Goal: Task Accomplishment & Management: Manage account settings

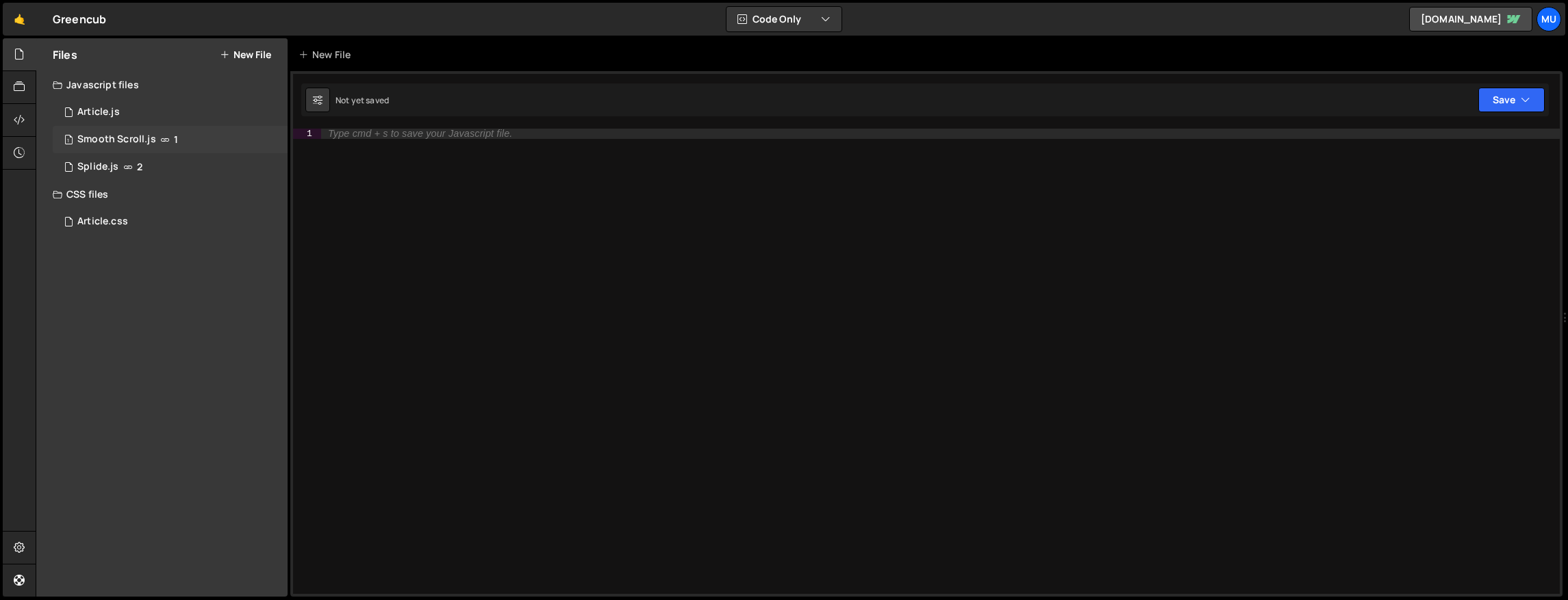
drag, startPoint x: 235, startPoint y: 141, endPoint x: 259, endPoint y: 141, distance: 24.0
click at [235, 141] on div "1 Smooth Scroll.js 1" at bounding box center [170, 140] width 235 height 27
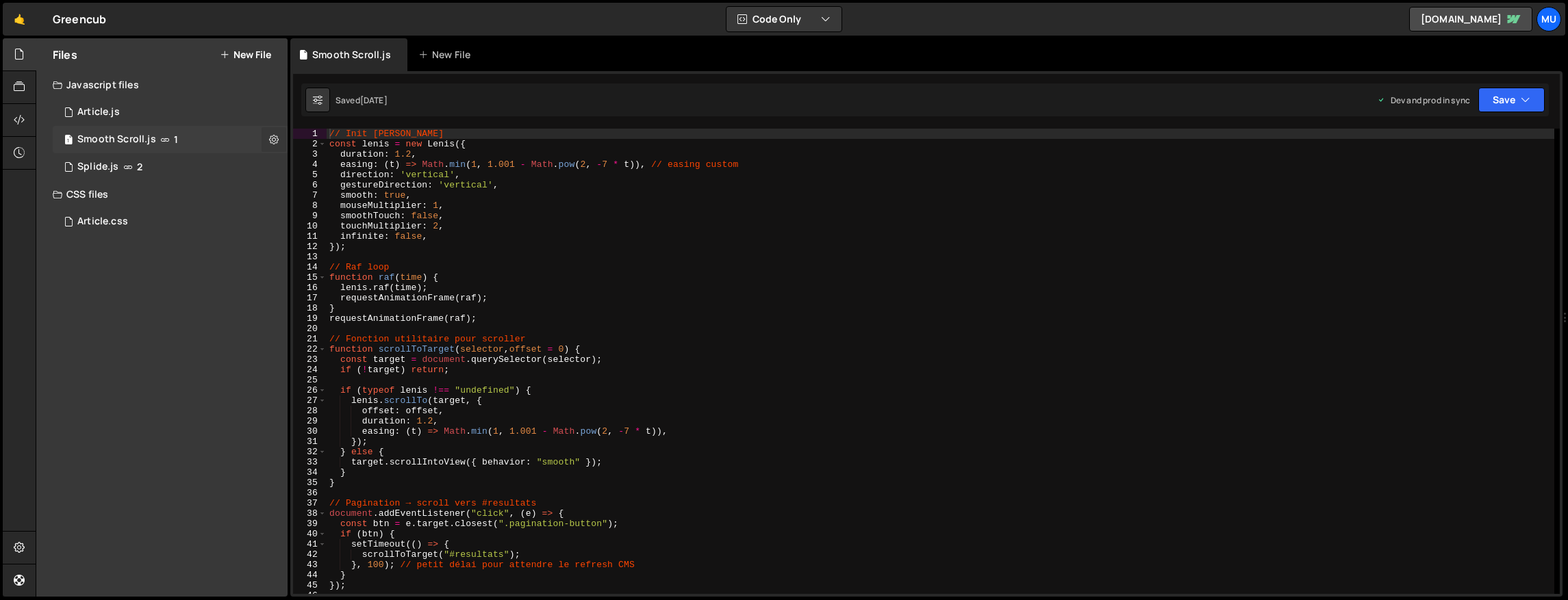
click at [275, 140] on icon at bounding box center [273, 140] width 10 height 13
type input "Smooth Scroll"
radio input "true"
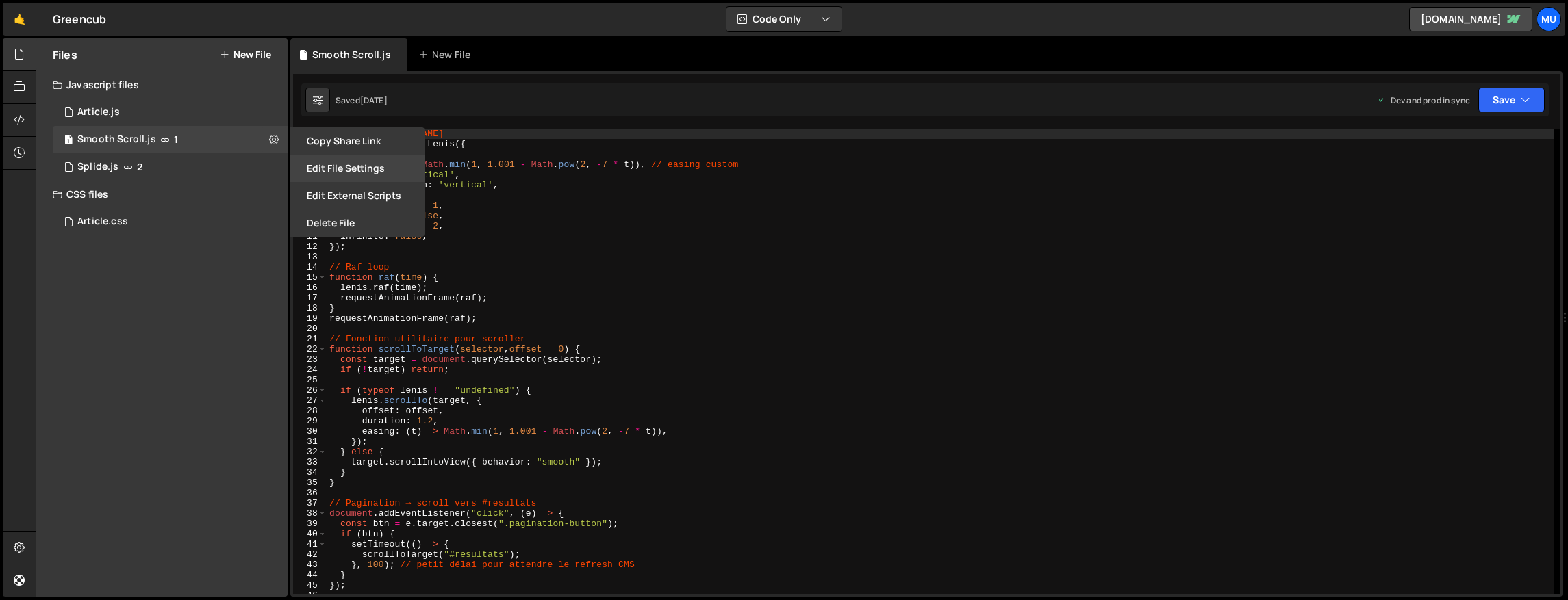
click at [371, 166] on button "Edit File Settings" at bounding box center [357, 168] width 134 height 27
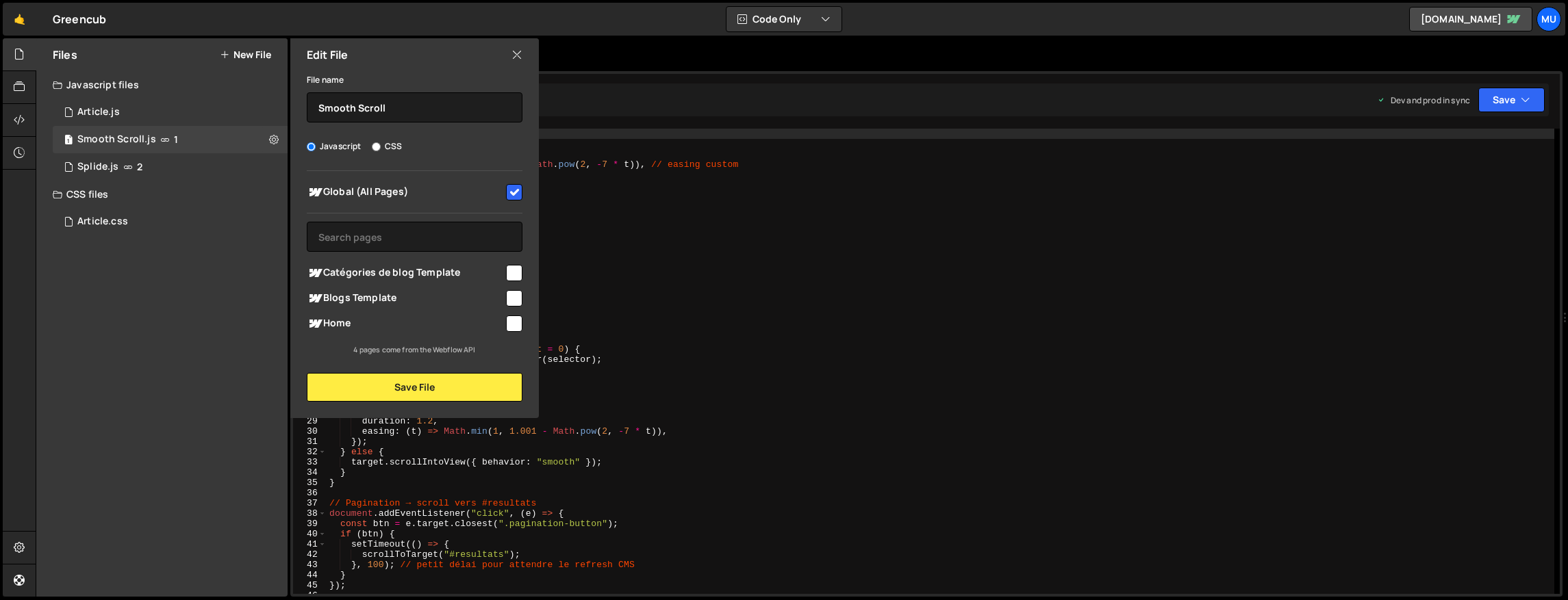
click at [516, 195] on input "checkbox" at bounding box center [514, 192] width 16 height 16
click at [495, 381] on button "Save File" at bounding box center [414, 387] width 215 height 29
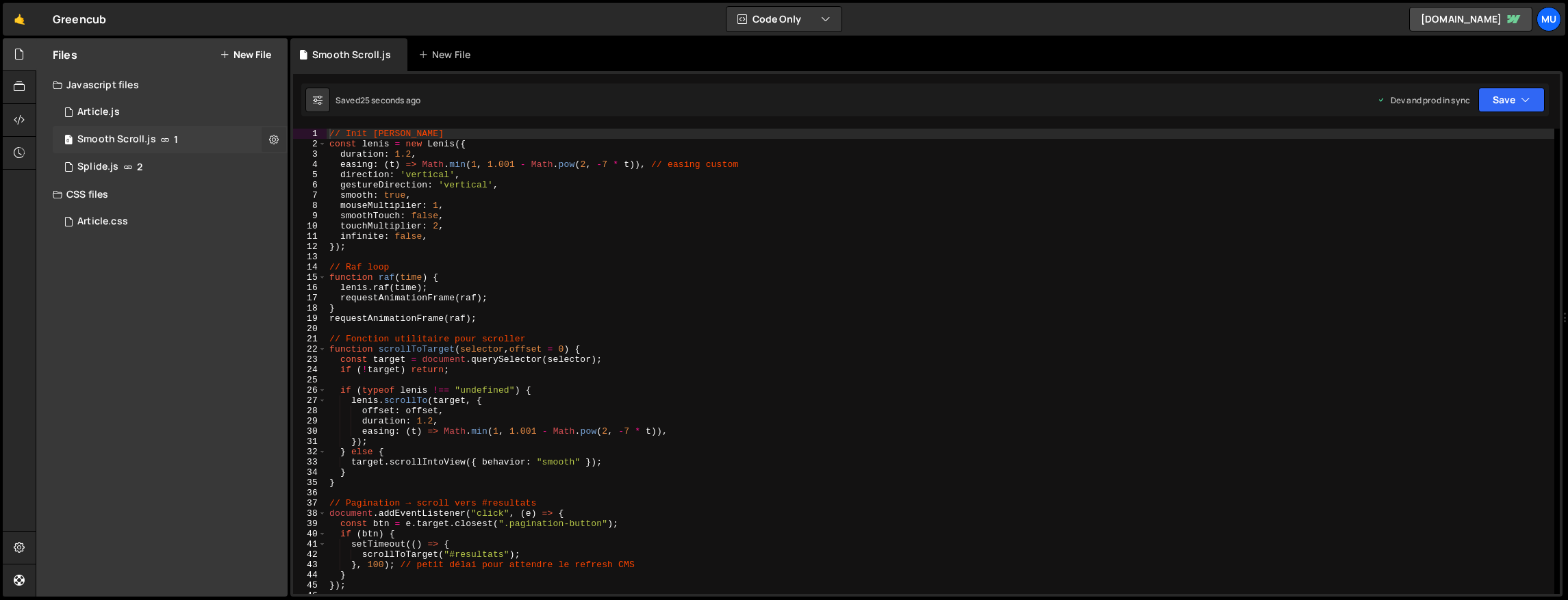
click at [272, 136] on icon at bounding box center [273, 140] width 10 height 13
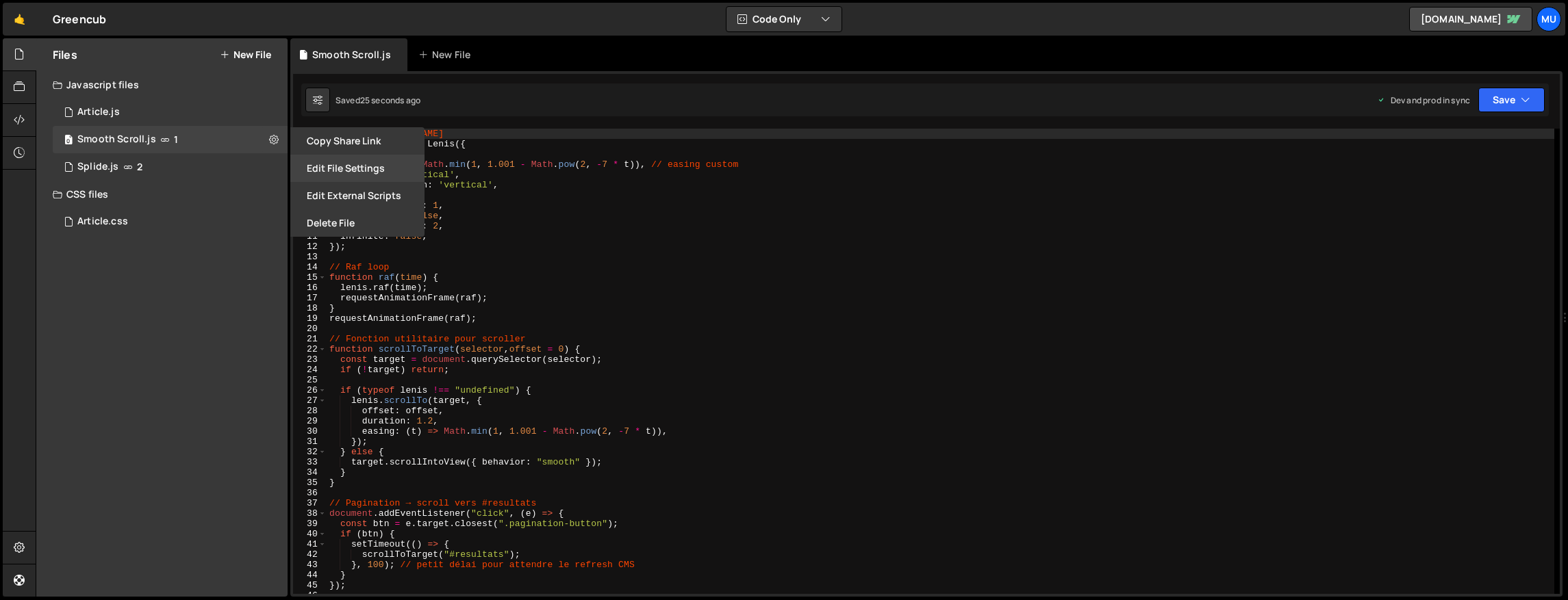
click at [370, 163] on button "Edit File Settings" at bounding box center [357, 168] width 134 height 27
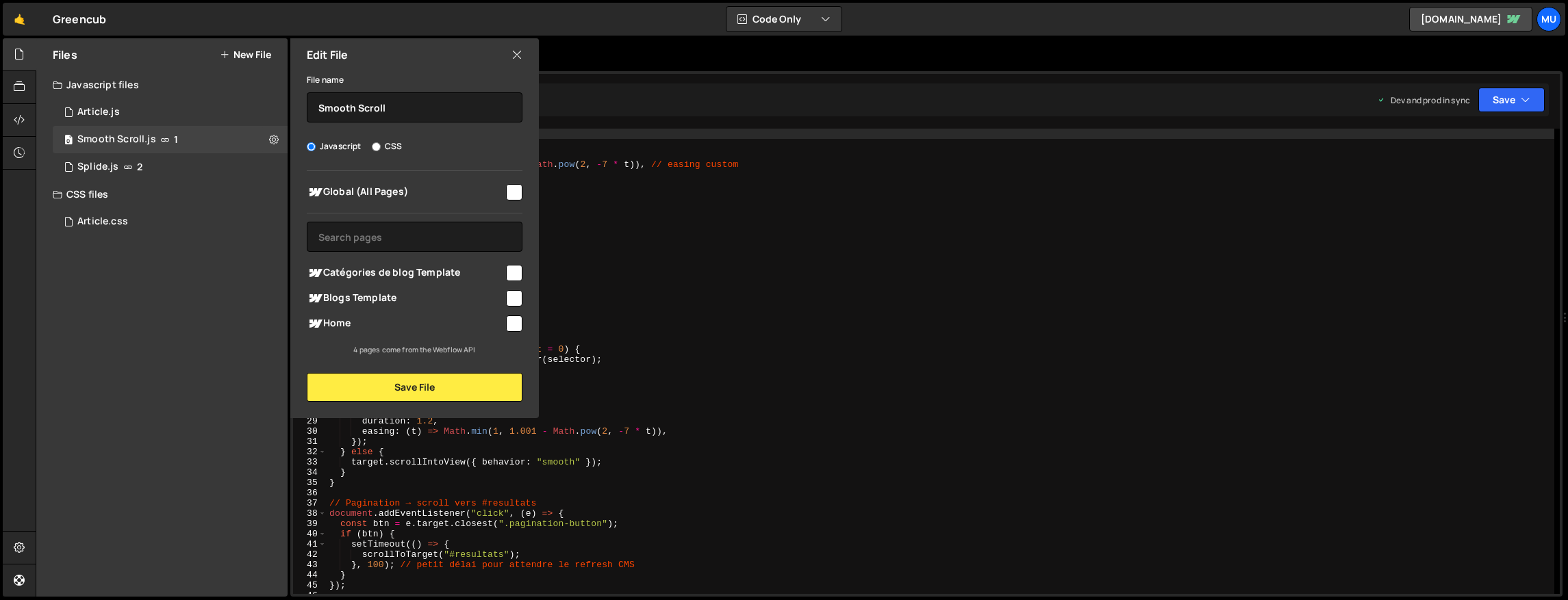
click at [498, 191] on span "Global (All Pages)" at bounding box center [405, 192] width 197 height 16
checkbox input "true"
click at [445, 381] on button "Save File" at bounding box center [414, 387] width 215 height 29
